Goal: Information Seeking & Learning: Find specific fact

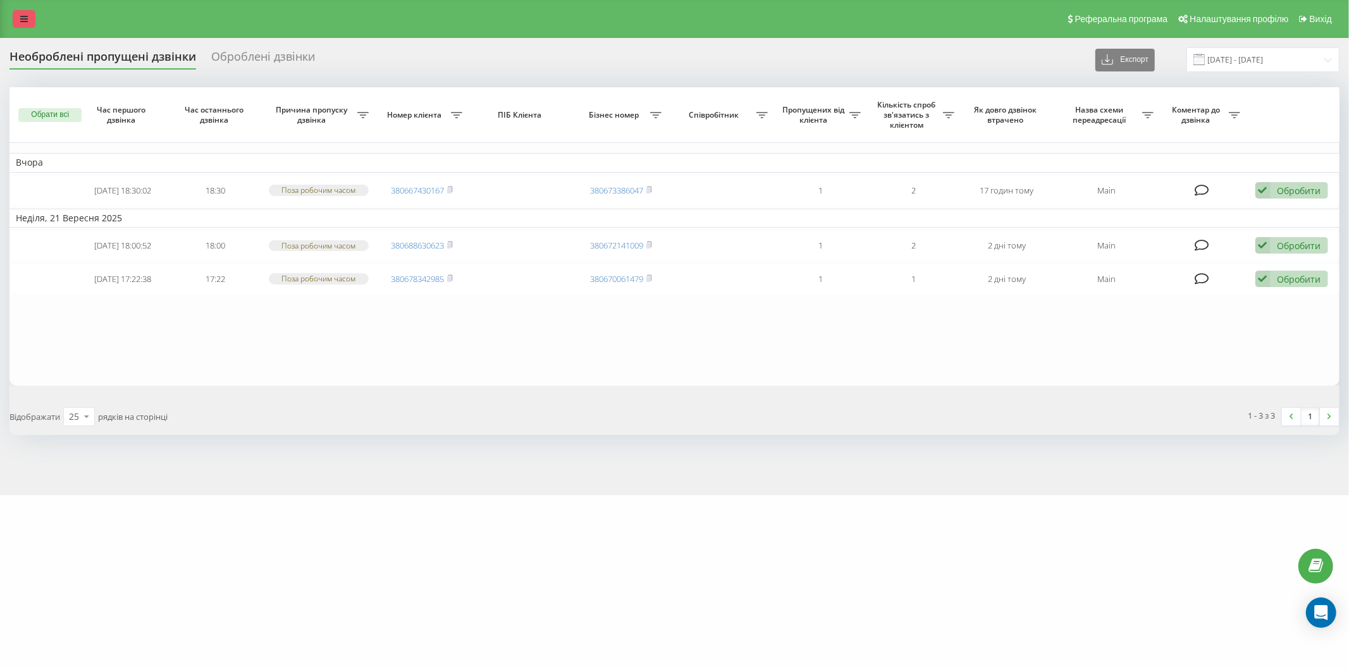
click at [18, 15] on link at bounding box center [24, 19] width 23 height 18
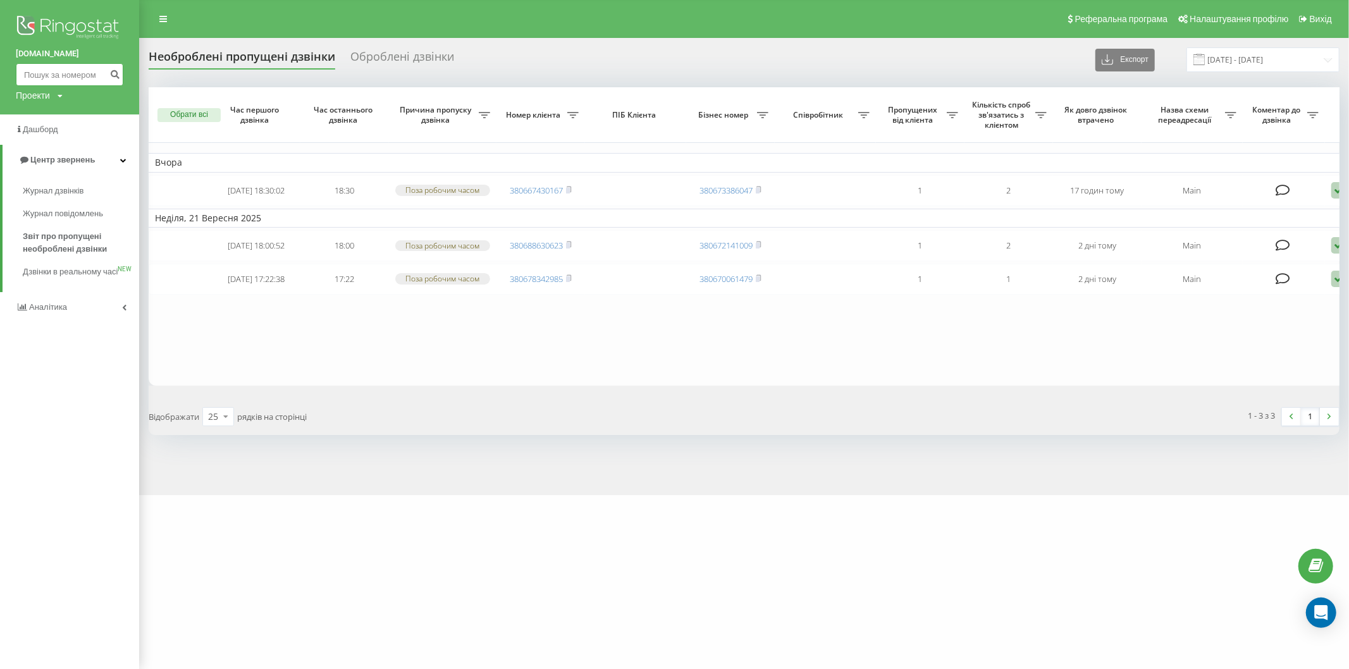
click at [71, 78] on input at bounding box center [70, 74] width 108 height 23
paste input "(067) 235-35-92"
type input "0672353592"
click at [111, 76] on icon "submit" at bounding box center [114, 73] width 11 height 8
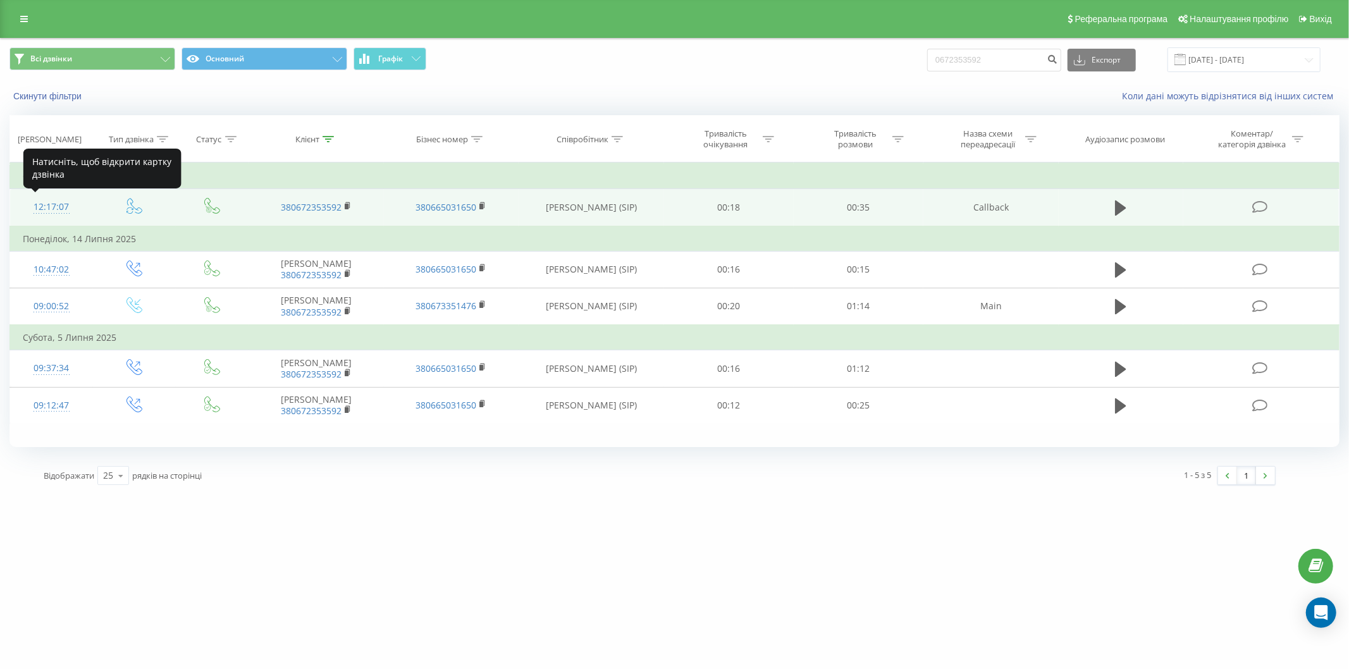
click at [46, 210] on div "12:17:07" at bounding box center [52, 207] width 58 height 25
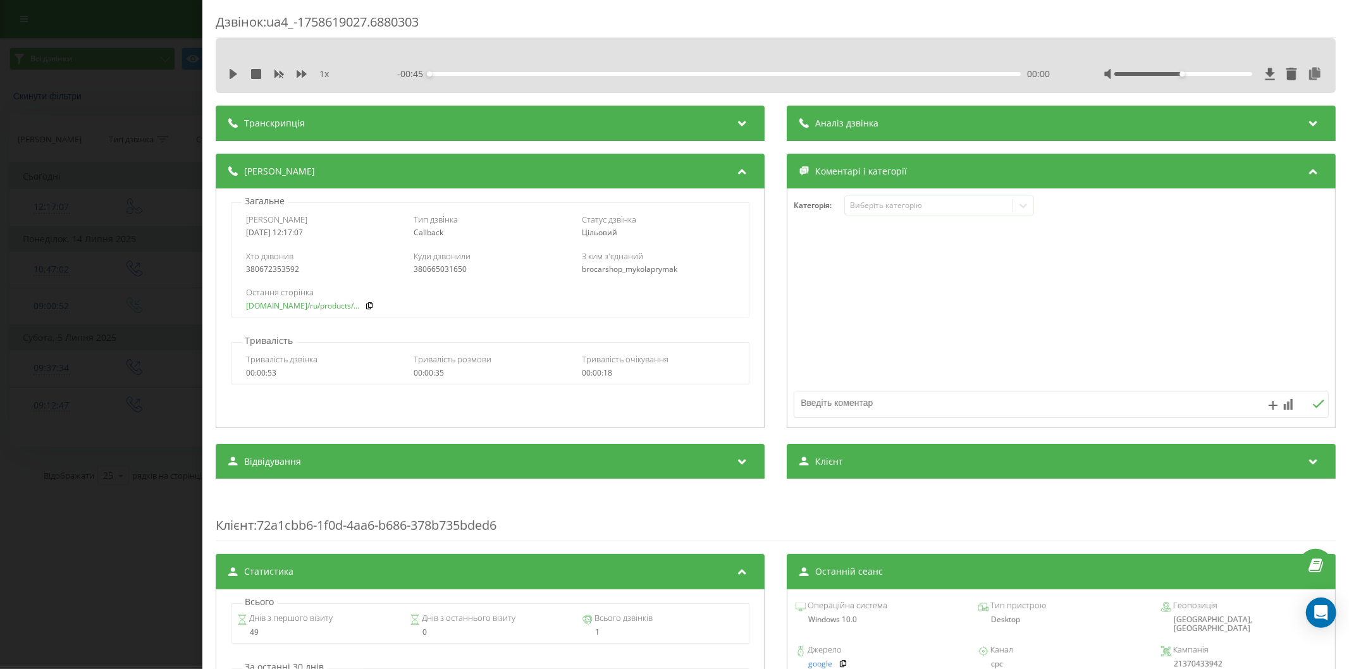
click at [316, 304] on link "[DOMAIN_NAME]/ru/products/..." at bounding box center [302, 306] width 113 height 9
